Goal: Use online tool/utility: Utilize a website feature to perform a specific function

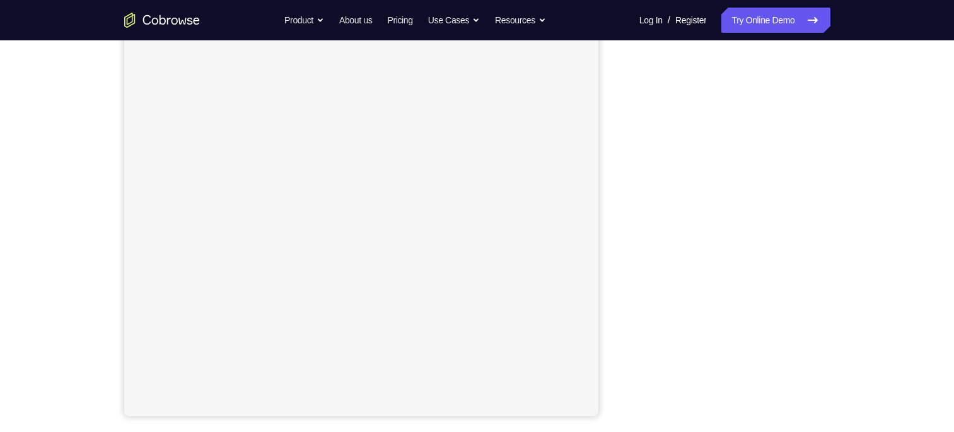
scroll to position [170, 0]
click at [605, 134] on div "Your Support Agent Your Customer Web iOS Android" at bounding box center [477, 184] width 706 height 466
click at [885, 253] on div "Your Support Agent Your Customer Web iOS Android Next Steps We’d be happy to gi…" at bounding box center [477, 286] width 954 height 831
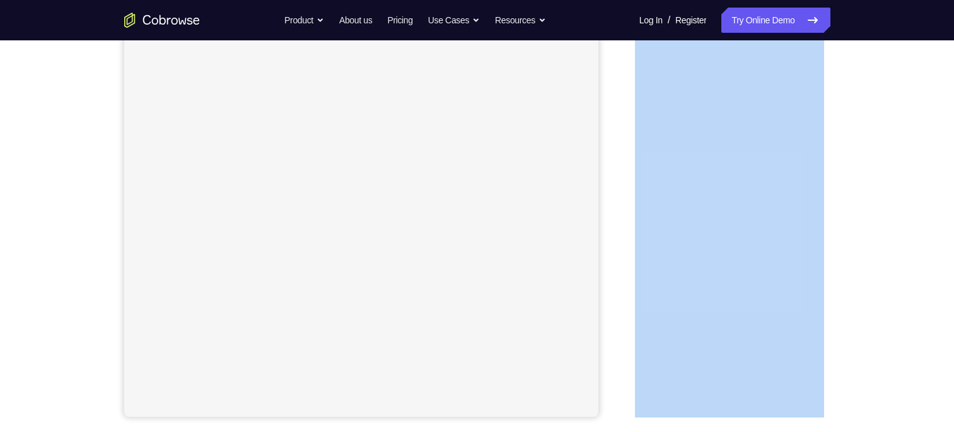
click at [885, 253] on div "Your Support Agent Your Customer Web iOS Android Next Steps We’d be happy to gi…" at bounding box center [477, 286] width 954 height 831
click at [875, 323] on div "Your Support Agent Your Customer Web iOS Android Next Steps We’d be happy to gi…" at bounding box center [477, 286] width 807 height 831
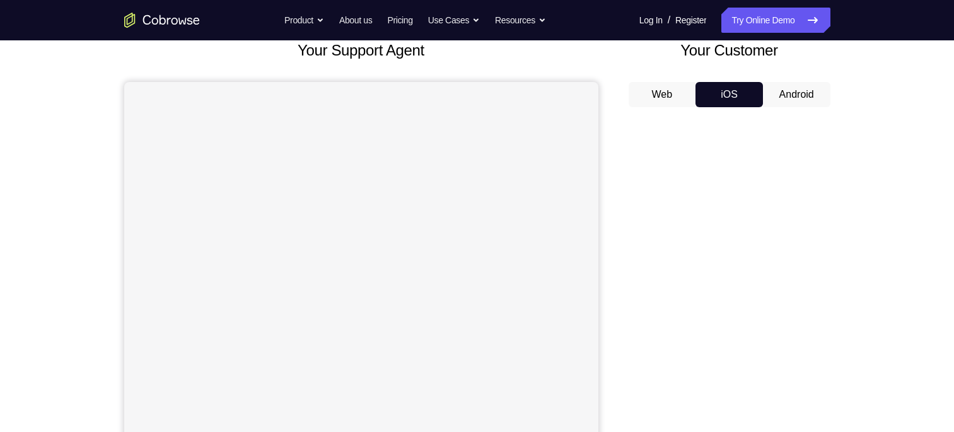
scroll to position [81, 0]
click at [739, 93] on button "iOS" at bounding box center [728, 95] width 67 height 25
click at [791, 91] on button "Android" at bounding box center [796, 95] width 67 height 25
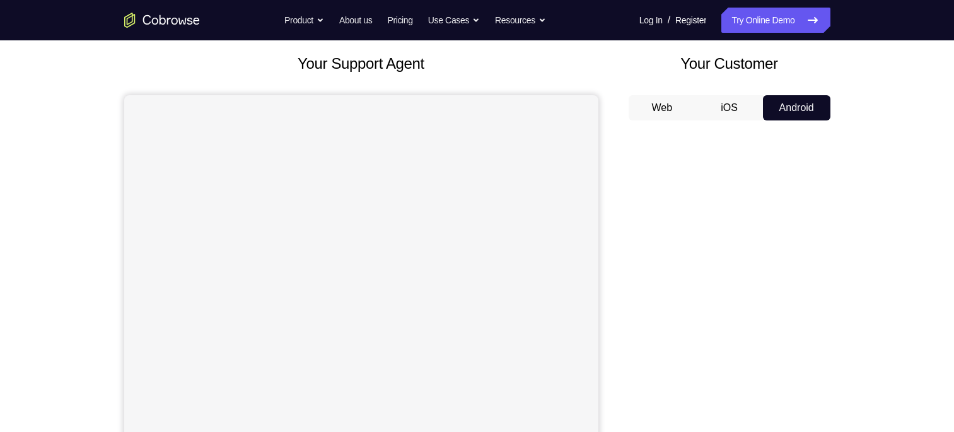
scroll to position [68, 0]
click at [731, 105] on button "iOS" at bounding box center [728, 108] width 67 height 25
click at [766, 107] on button "Android" at bounding box center [796, 108] width 67 height 25
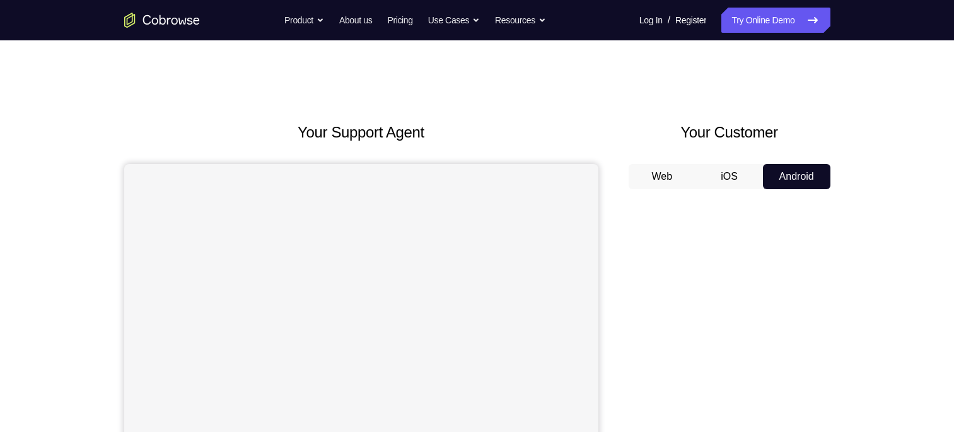
scroll to position [0, 0]
click at [741, 180] on button "iOS" at bounding box center [728, 176] width 67 height 25
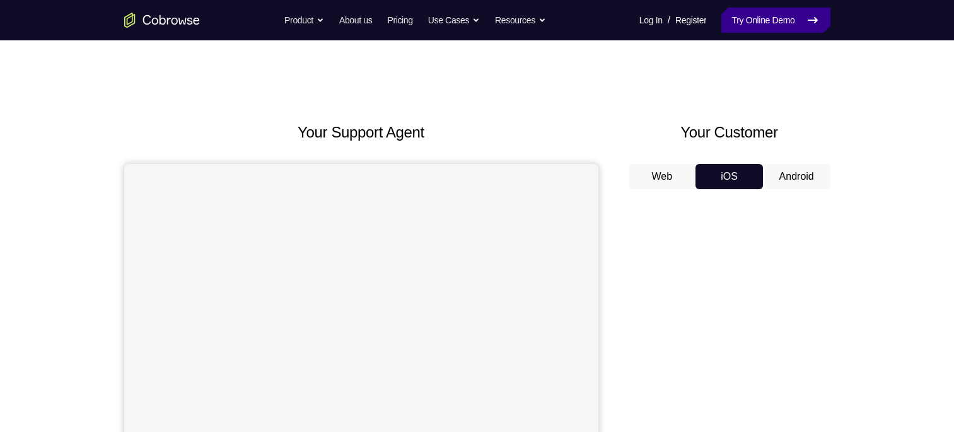
click at [806, 32] on link "Try Online Demo" at bounding box center [775, 20] width 108 height 25
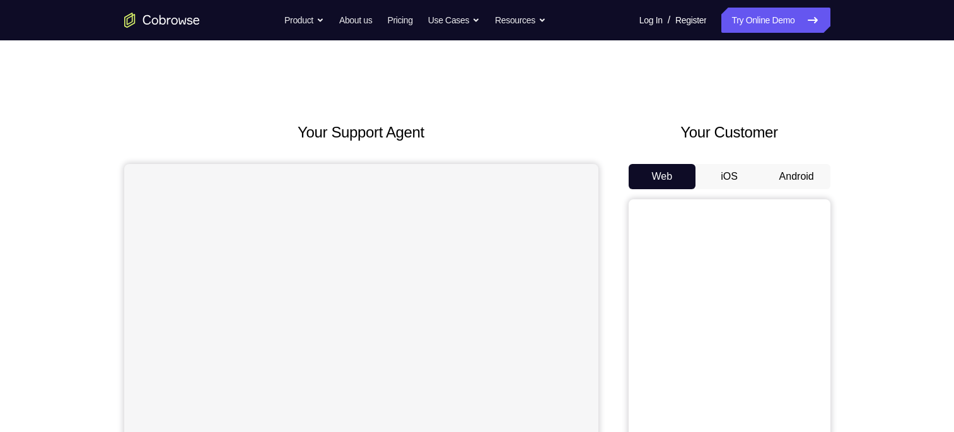
click at [775, 173] on button "Android" at bounding box center [796, 176] width 67 height 25
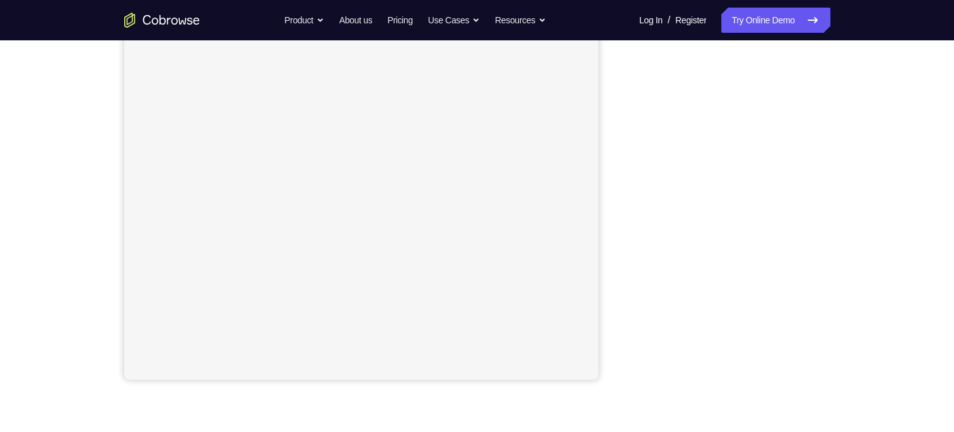
scroll to position [199, 0]
click at [726, 26] on link "Try Online Demo" at bounding box center [775, 20] width 108 height 25
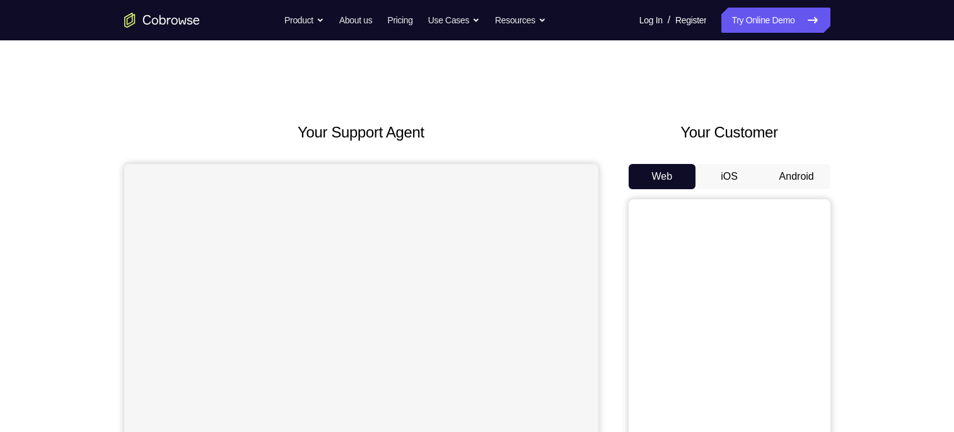
click at [715, 173] on button "iOS" at bounding box center [728, 176] width 67 height 25
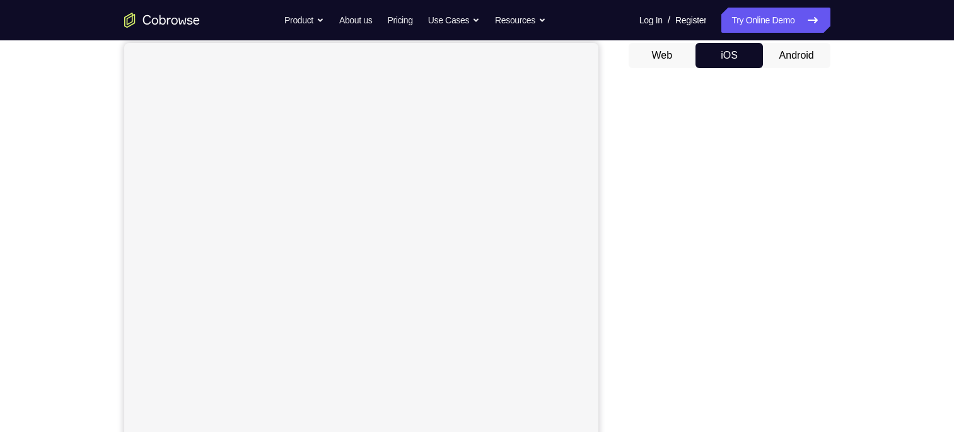
scroll to position [120, 0]
click at [783, 44] on button "Android" at bounding box center [796, 56] width 67 height 25
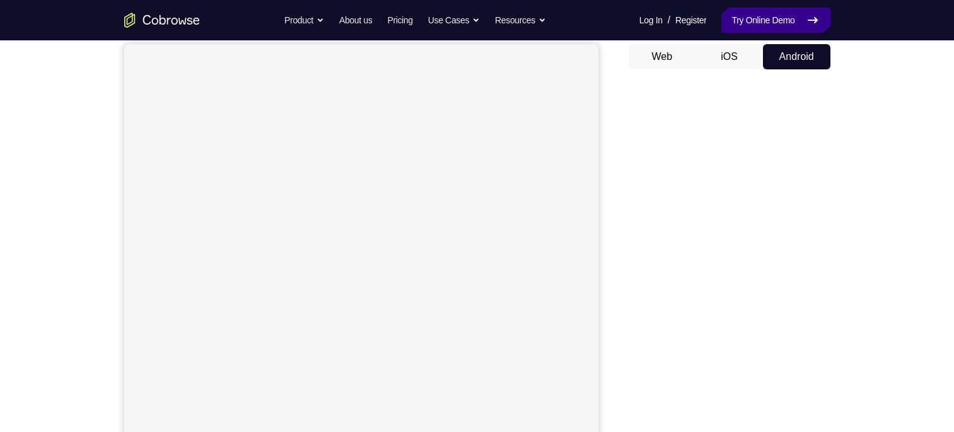
click at [777, 24] on link "Try Online Demo" at bounding box center [775, 20] width 108 height 25
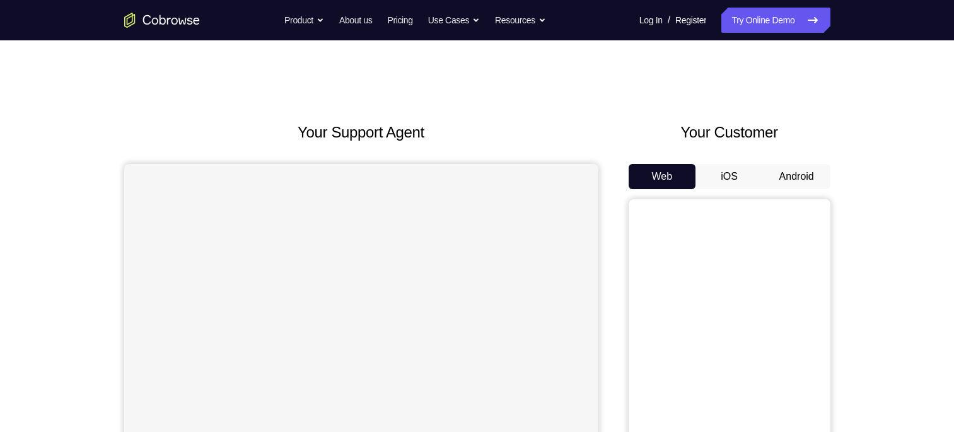
click at [729, 175] on button "iOS" at bounding box center [728, 176] width 67 height 25
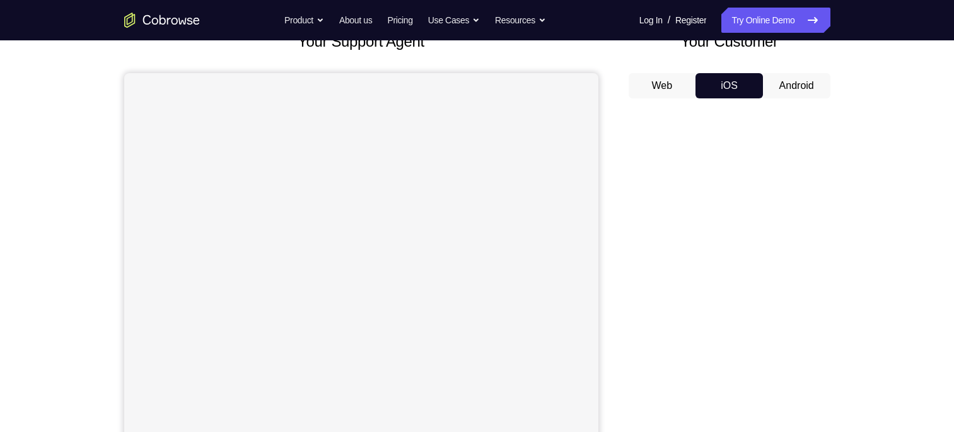
scroll to position [87, 0]
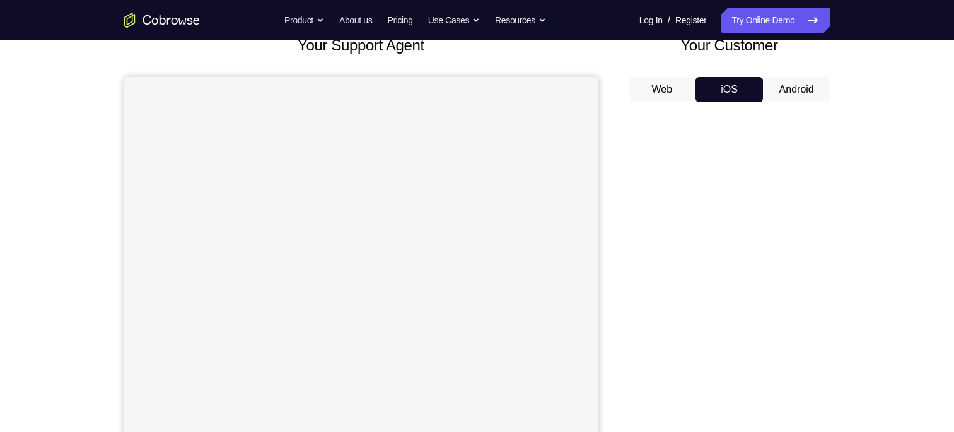
click at [788, 79] on button "Android" at bounding box center [796, 89] width 67 height 25
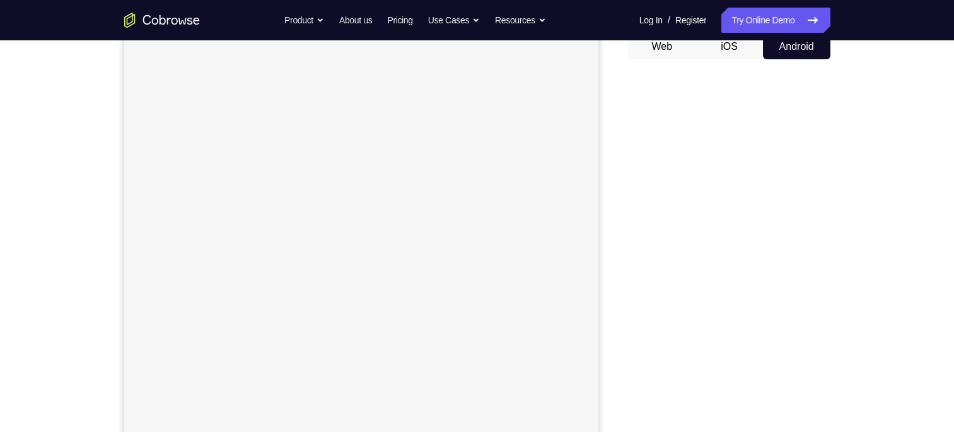
scroll to position [169, 0]
